Goal: Information Seeking & Learning: Learn about a topic

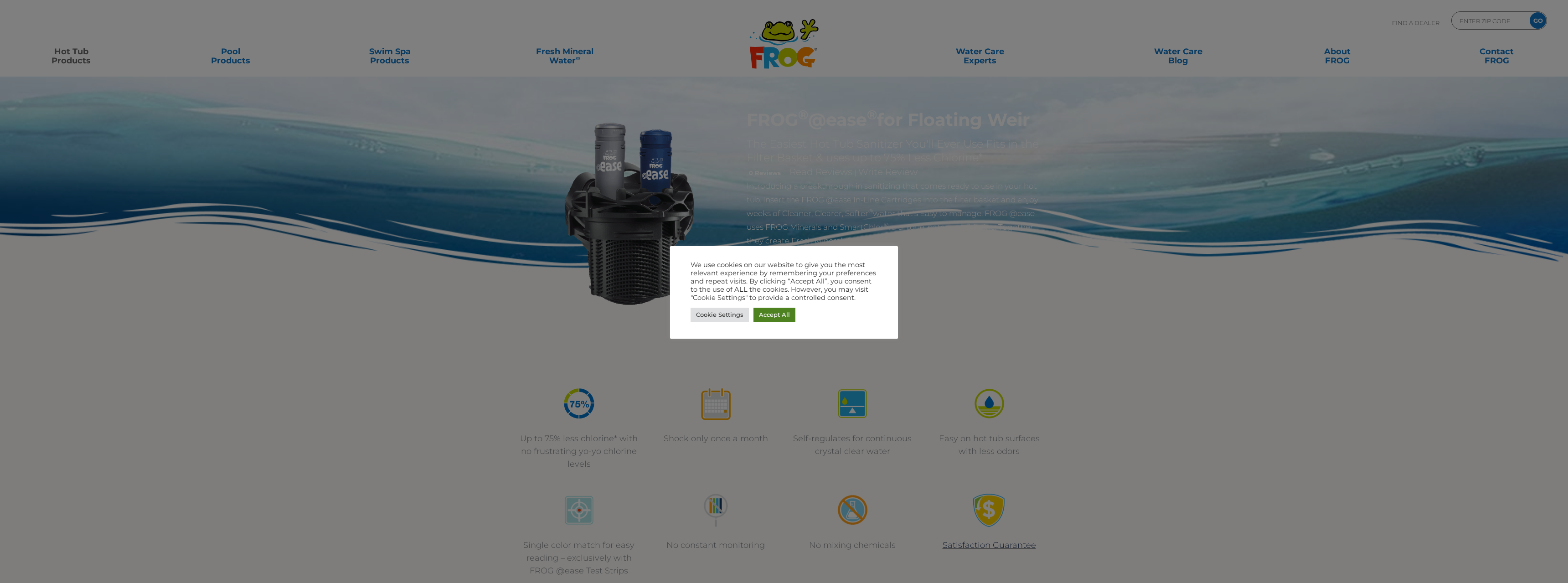
click at [774, 317] on link "Accept All" at bounding box center [775, 314] width 42 height 14
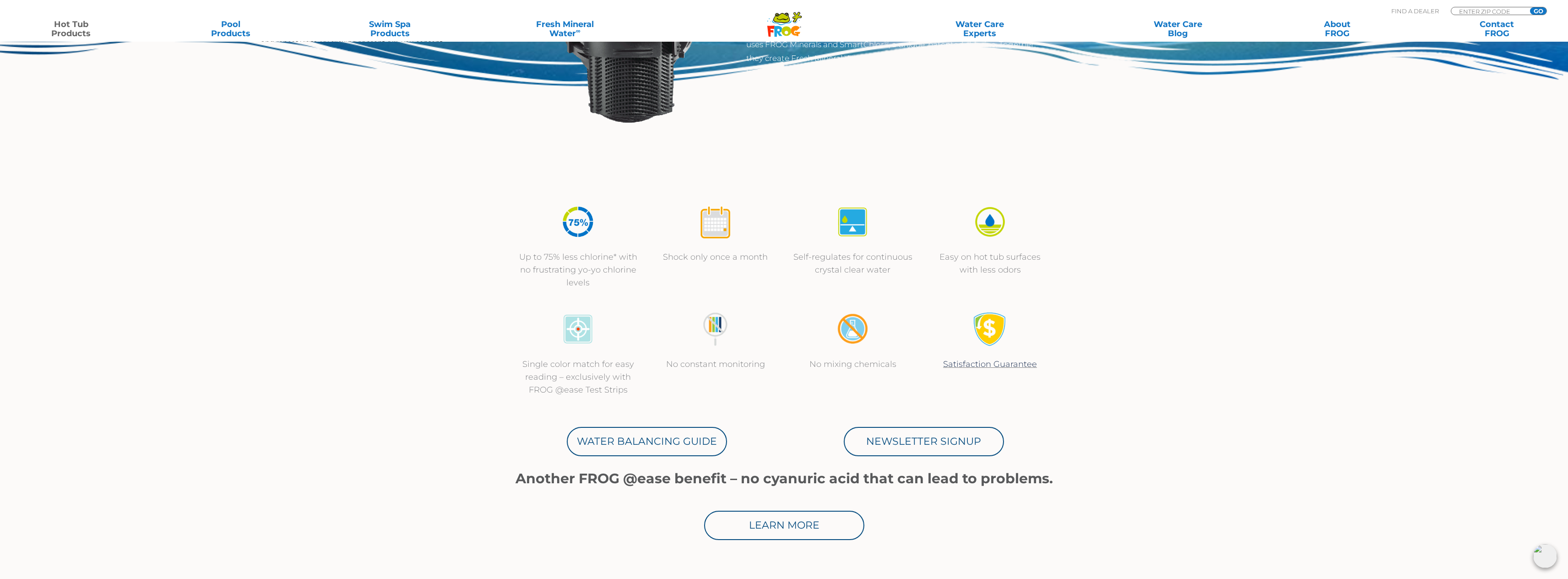
scroll to position [183, 0]
click at [628, 295] on div "Up to 75% less chlorine* with no frustrating yo-yo chlorine levels Shock only o…" at bounding box center [784, 247] width 549 height 107
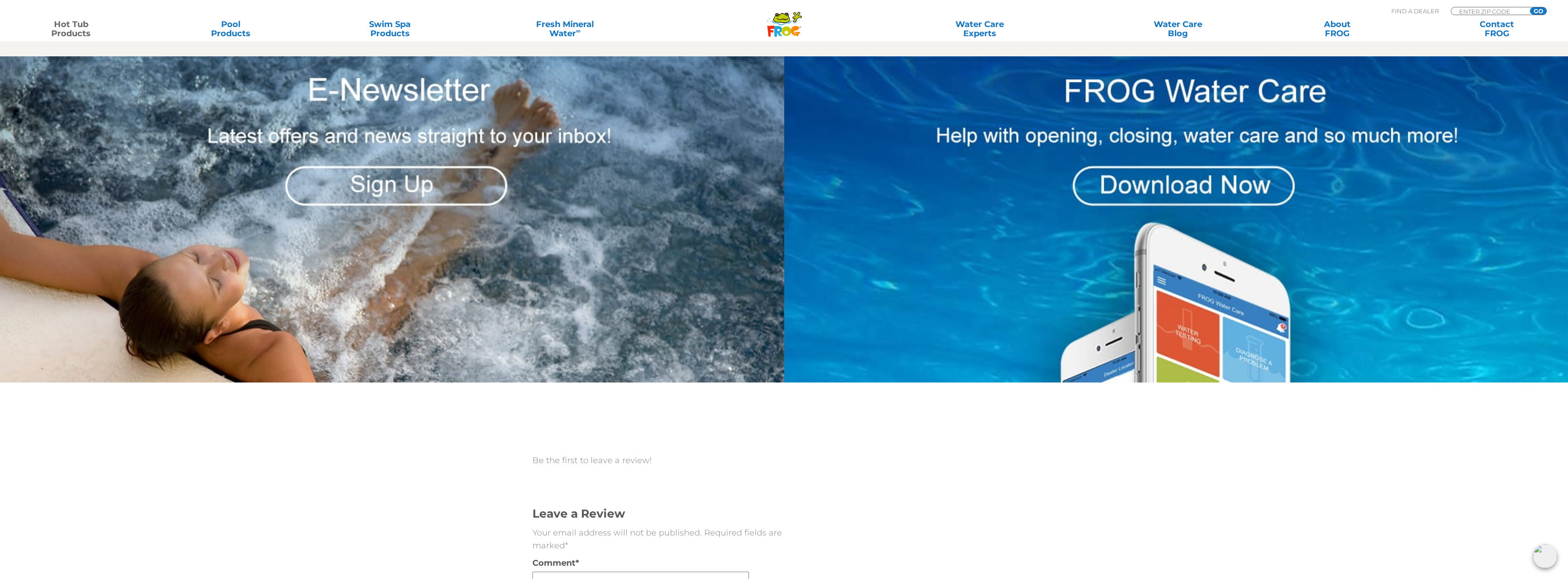
scroll to position [1420, 0]
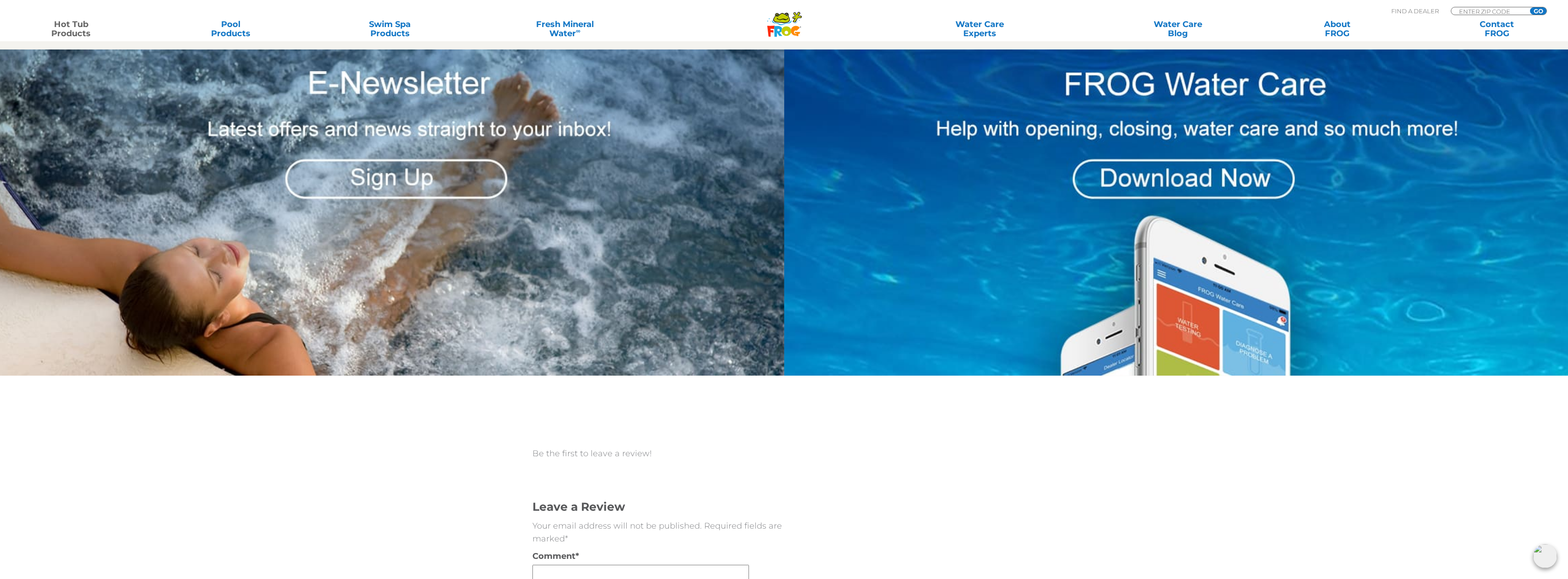
click at [1195, 177] on img at bounding box center [1178, 213] width 787 height 326
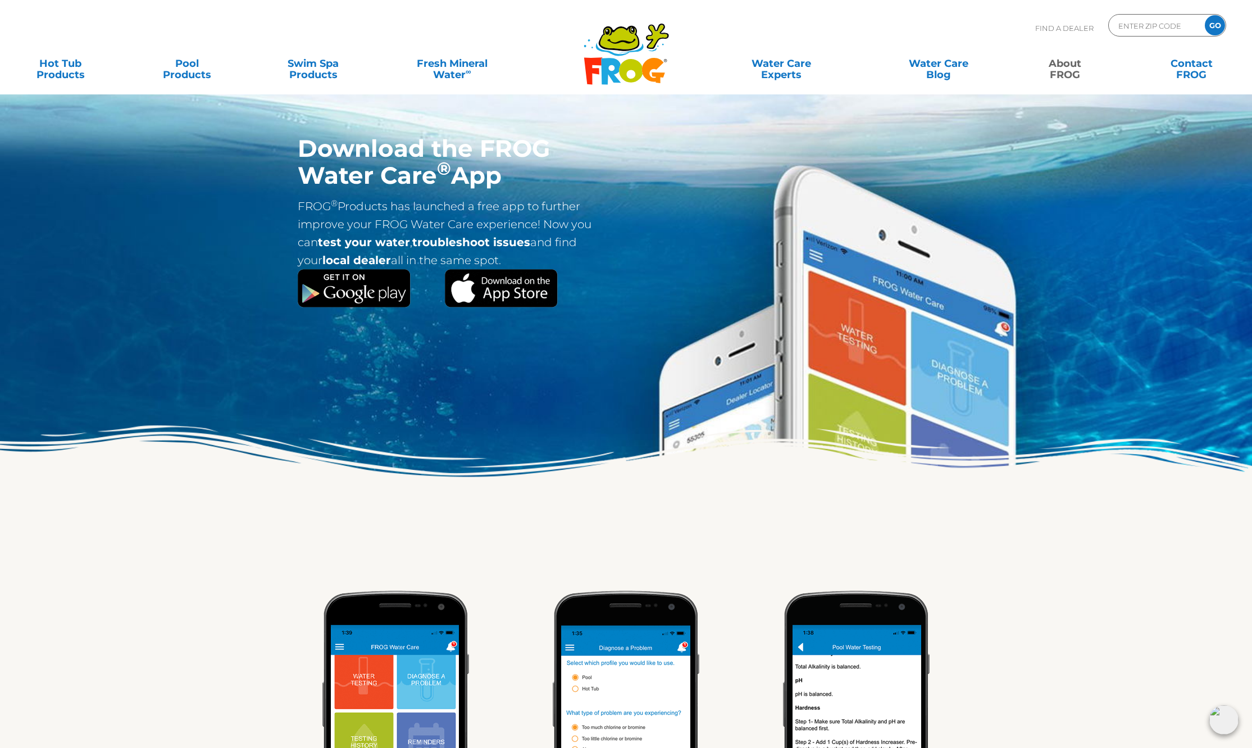
click at [649, 63] on icon at bounding box center [653, 70] width 23 height 25
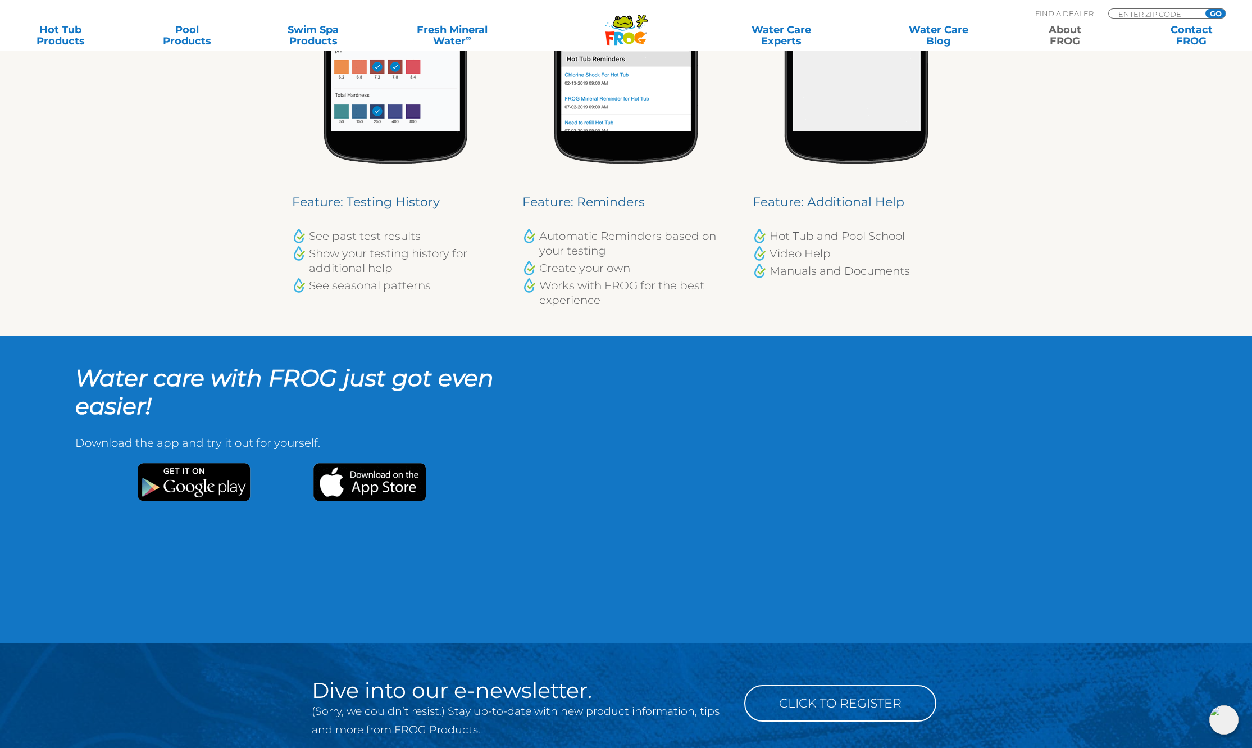
scroll to position [1348, 0]
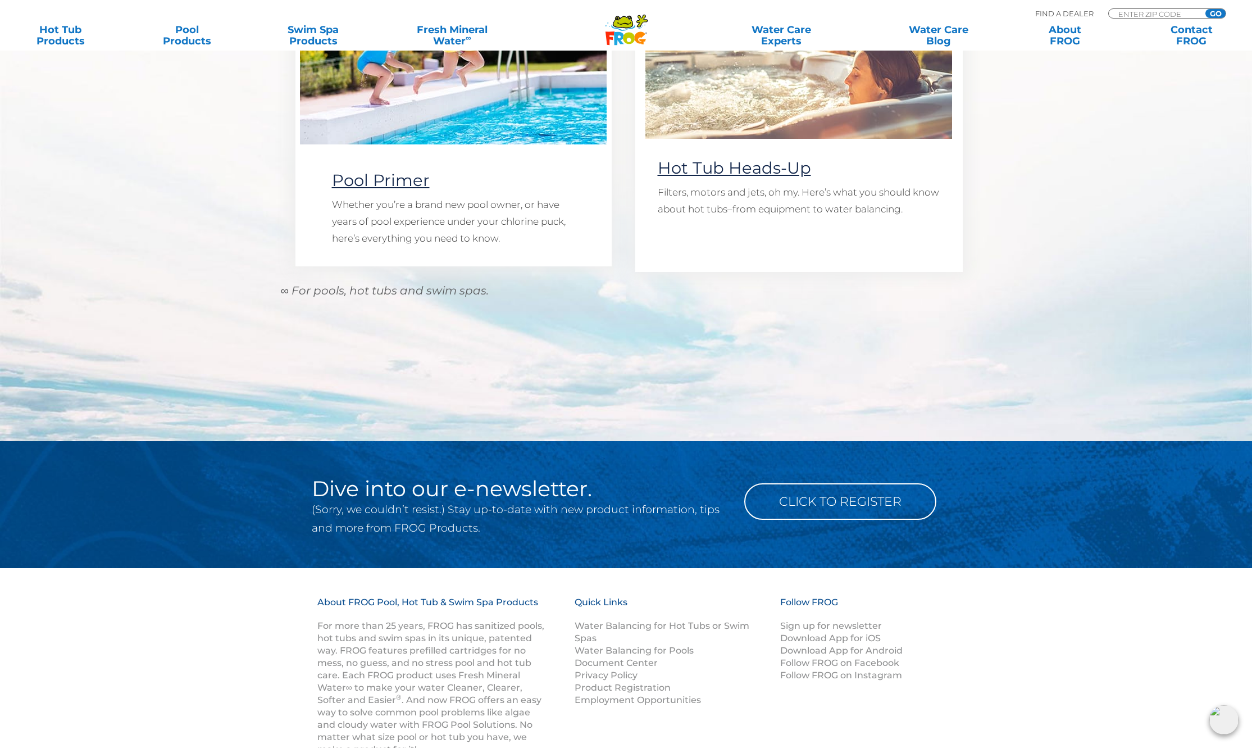
scroll to position [1292, 0]
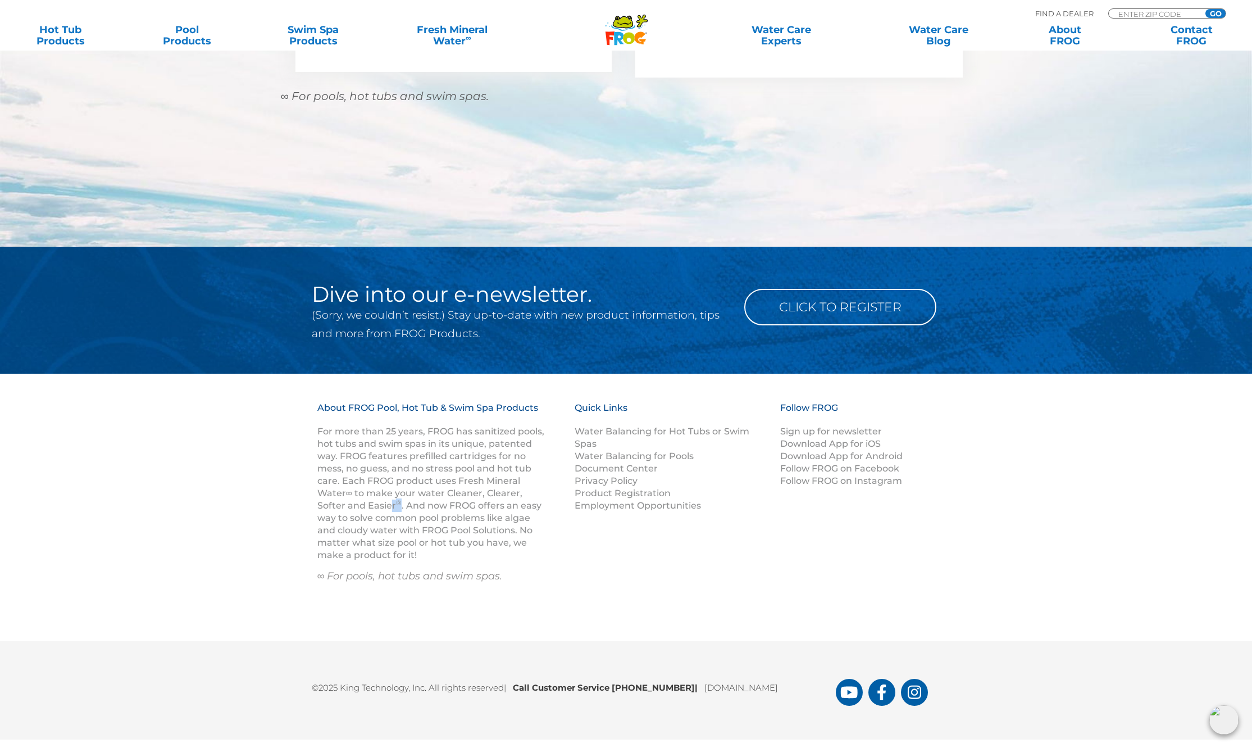
drag, startPoint x: 392, startPoint y: 501, endPoint x: 398, endPoint y: 501, distance: 6.2
click at [398, 501] on p "For more than 25 years, FROG has sanitized pools, hot tubs and swim spas in its…" at bounding box center [431, 493] width 229 height 136
click at [397, 504] on sup "®" at bounding box center [399, 502] width 6 height 8
click at [396, 503] on sup "®" at bounding box center [399, 502] width 6 height 8
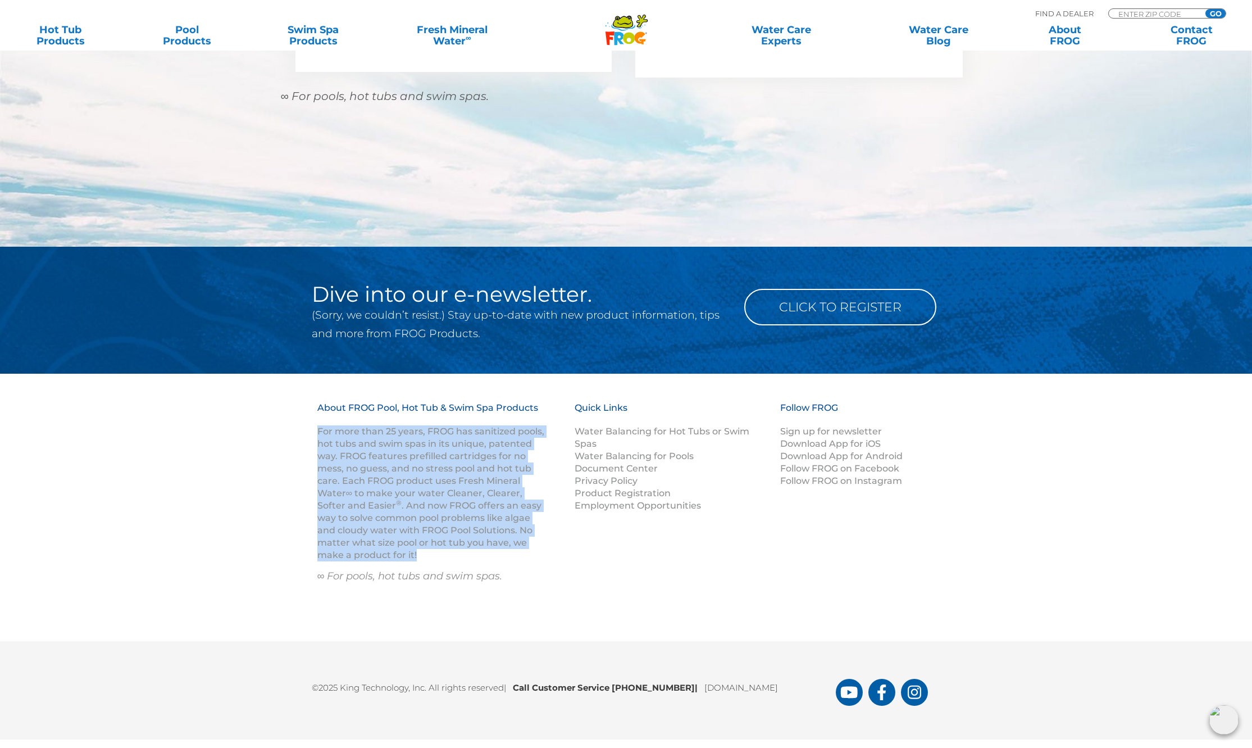
click at [396, 503] on sup "®" at bounding box center [399, 502] width 6 height 8
click at [429, 523] on p "For more than 25 years, FROG has sanitized pools, hot tubs and swim spas in its…" at bounding box center [431, 493] width 229 height 136
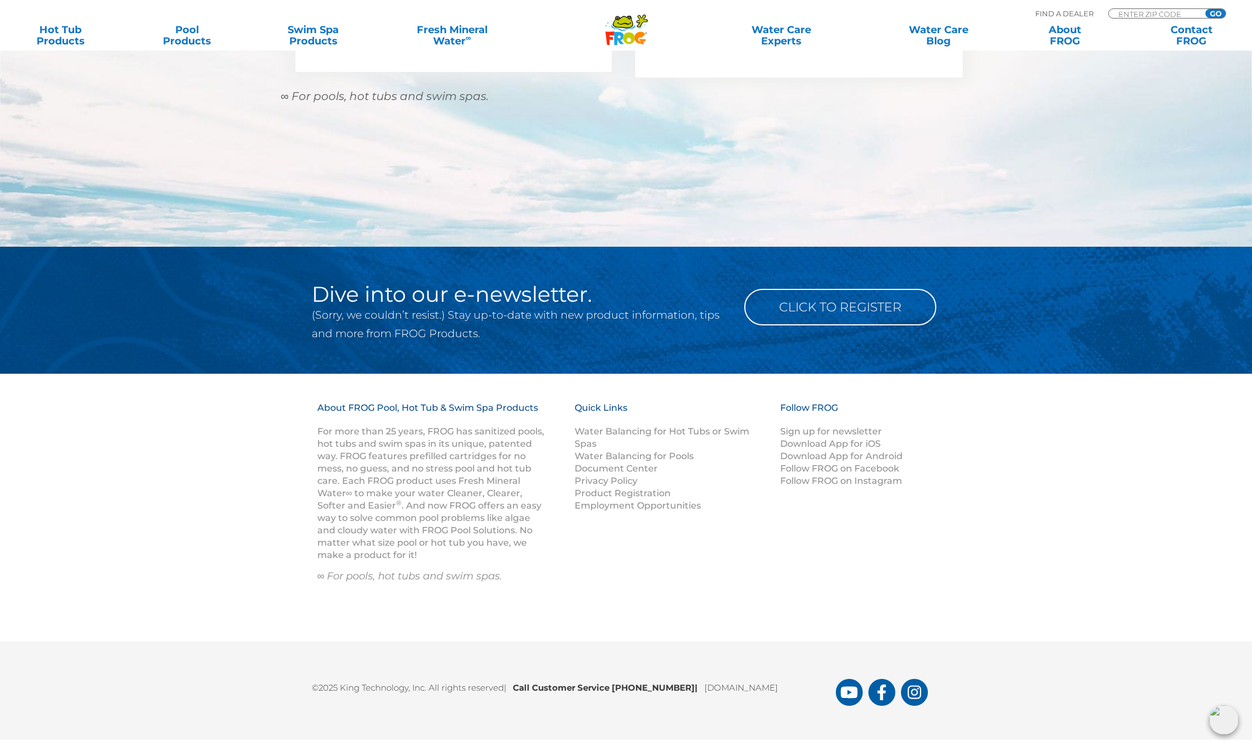
click at [397, 501] on sup "®" at bounding box center [399, 502] width 6 height 8
click at [396, 502] on sup "®" at bounding box center [399, 502] width 6 height 8
copy sup "®"
